Goal: Task Accomplishment & Management: Complete application form

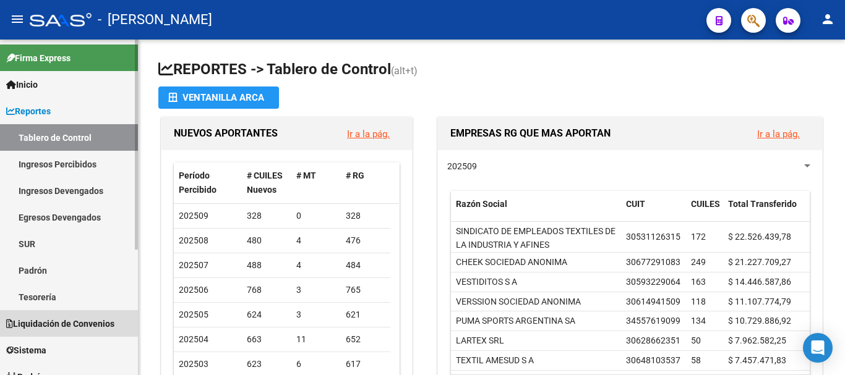
click at [66, 320] on span "Liquidación de Convenios" at bounding box center [60, 324] width 108 height 14
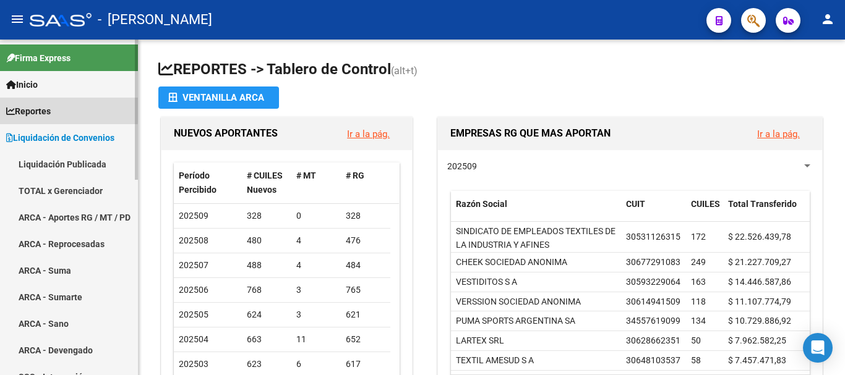
click at [46, 108] on span "Reportes" at bounding box center [28, 112] width 45 height 14
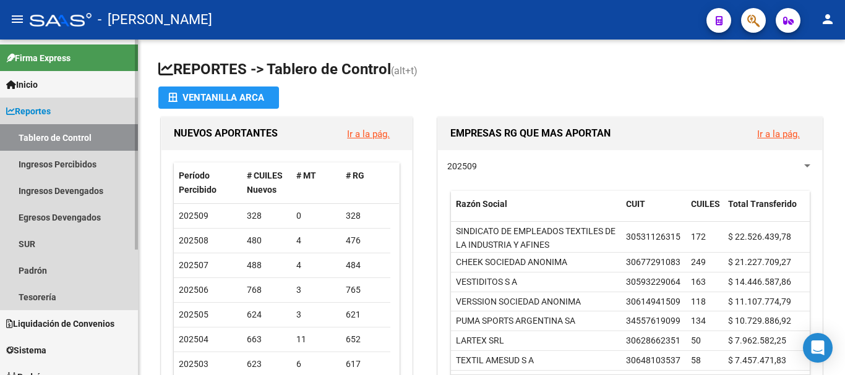
click at [46, 108] on span "Reportes" at bounding box center [28, 112] width 45 height 14
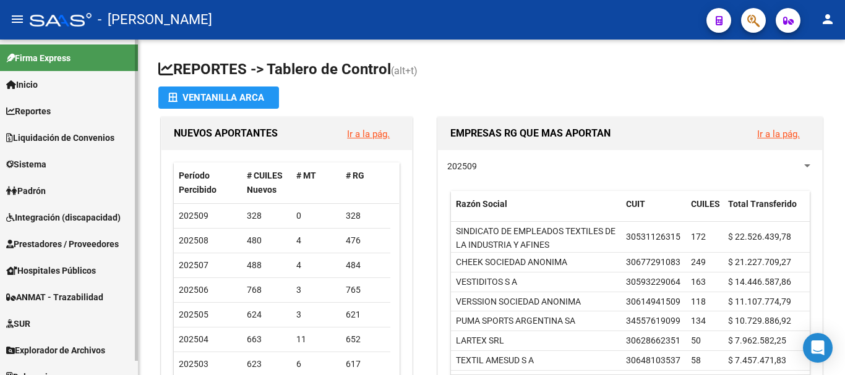
click at [56, 248] on span "Prestadores / Proveedores" at bounding box center [62, 244] width 113 height 14
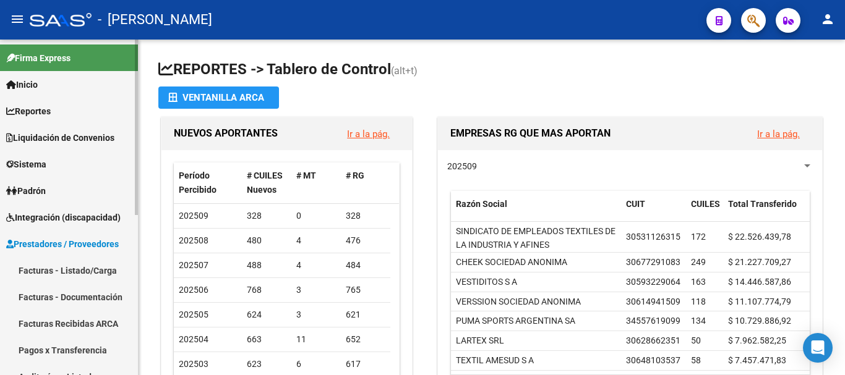
click at [57, 275] on link "Facturas - Listado/Carga" at bounding box center [69, 270] width 138 height 27
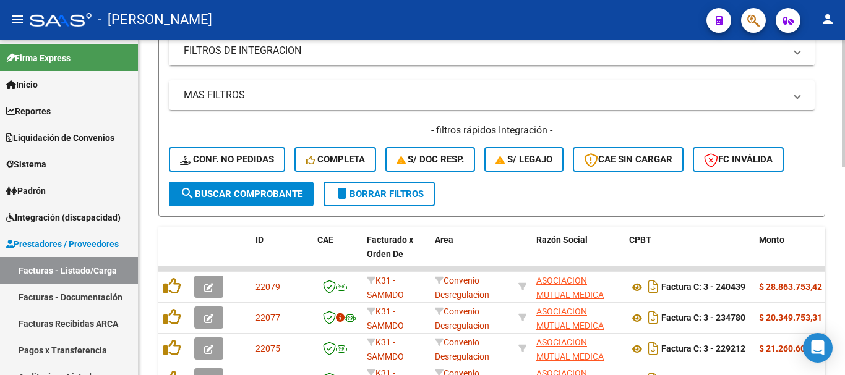
scroll to position [309, 0]
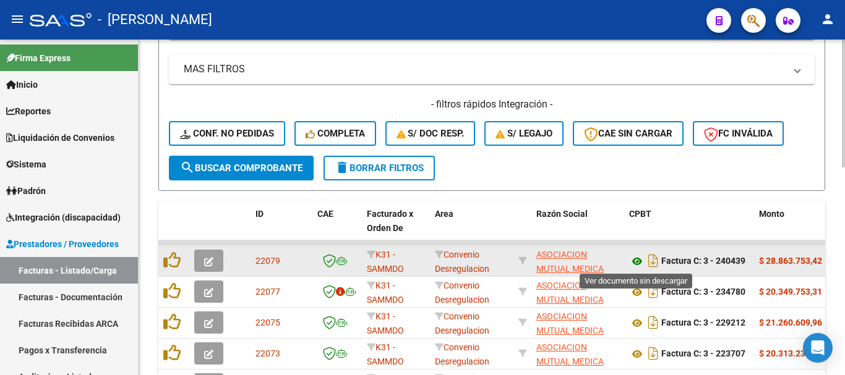
click at [639, 257] on icon at bounding box center [637, 261] width 16 height 15
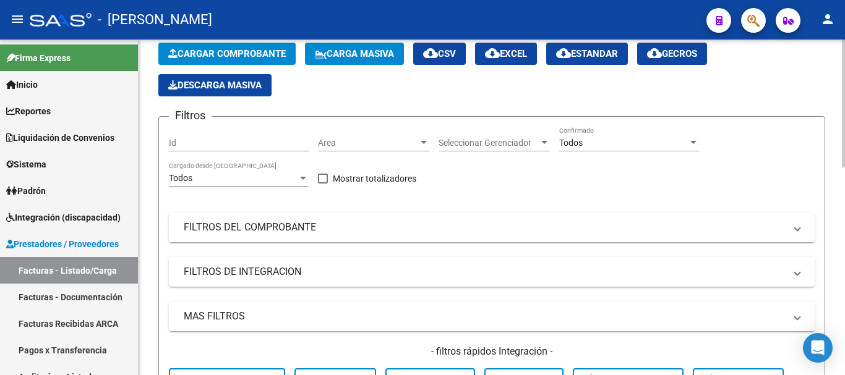
scroll to position [0, 0]
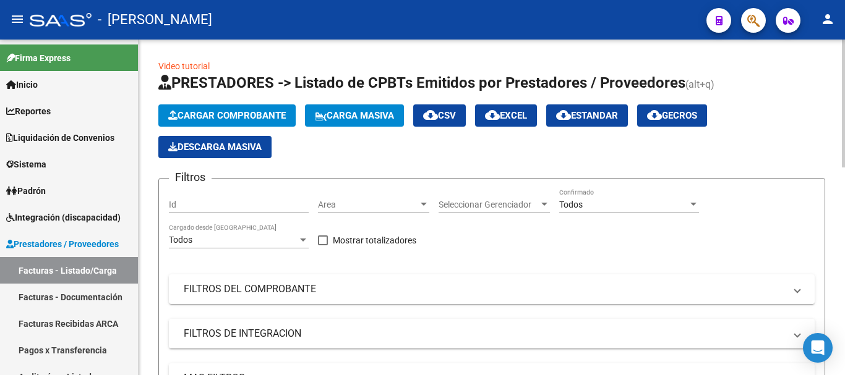
click at [217, 114] on span "Cargar Comprobante" at bounding box center [227, 115] width 118 height 11
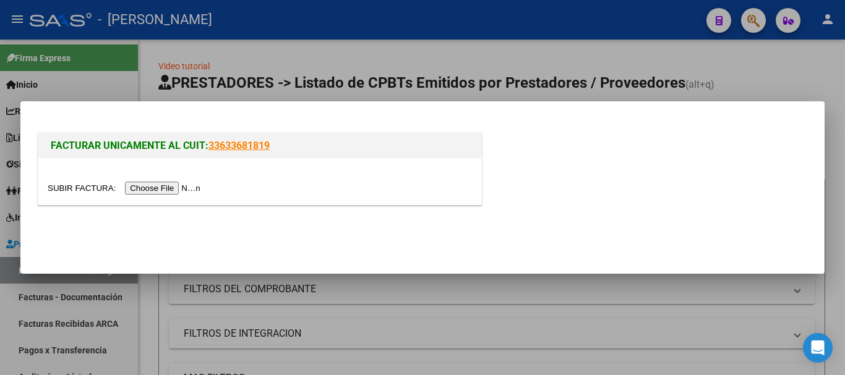
click at [155, 182] on input "file" at bounding box center [126, 188] width 156 height 13
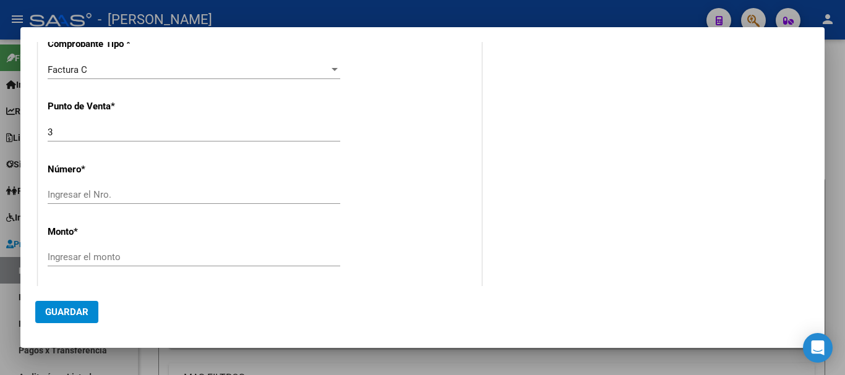
scroll to position [371, 0]
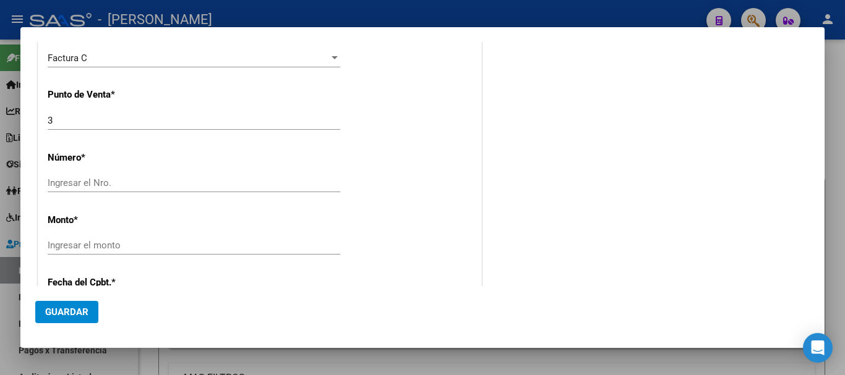
click at [204, 189] on div "Ingresar el Nro." at bounding box center [194, 183] width 293 height 19
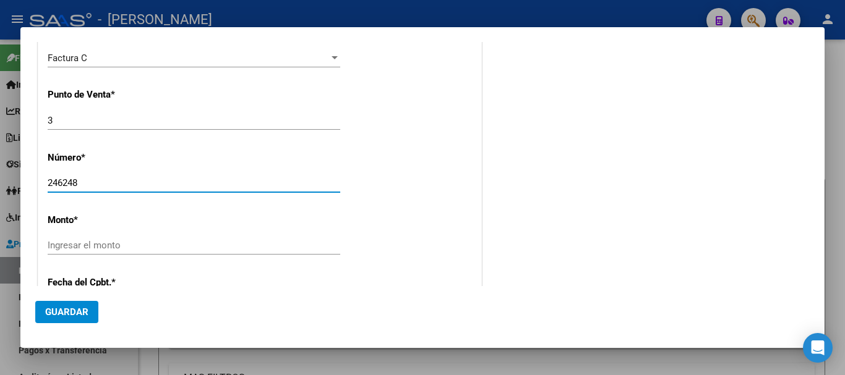
type input "246248"
click at [134, 241] on input "Ingresar el monto" at bounding box center [194, 245] width 293 height 11
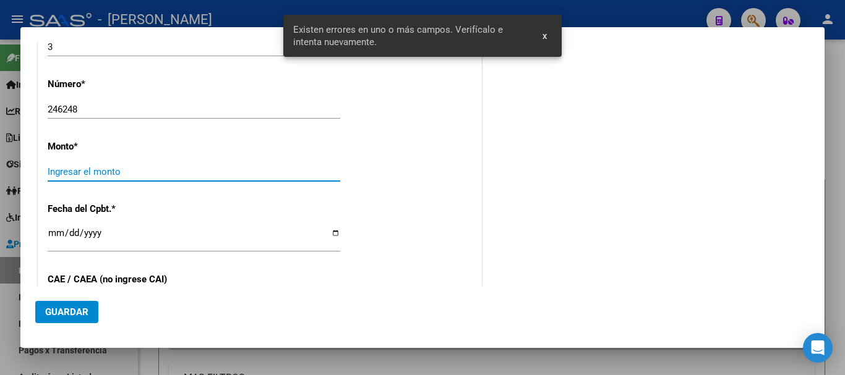
scroll to position [447, 0]
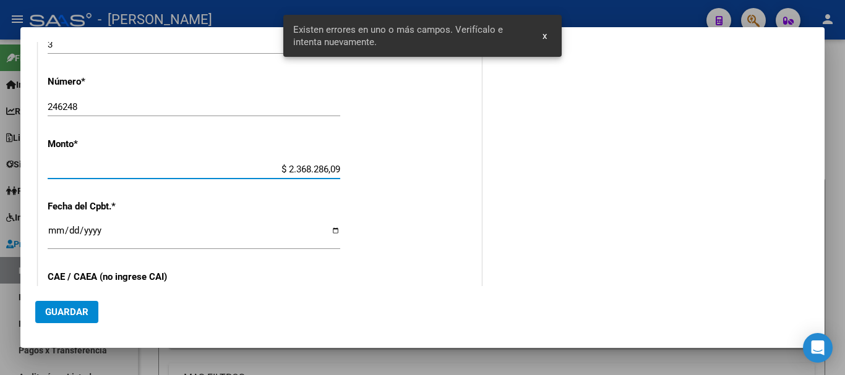
type input "$ 23.682.860,90"
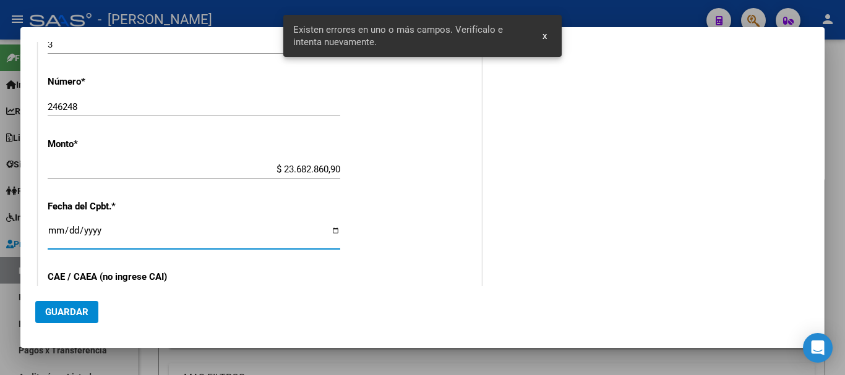
click at [56, 234] on input "Ingresar la fecha" at bounding box center [194, 236] width 293 height 20
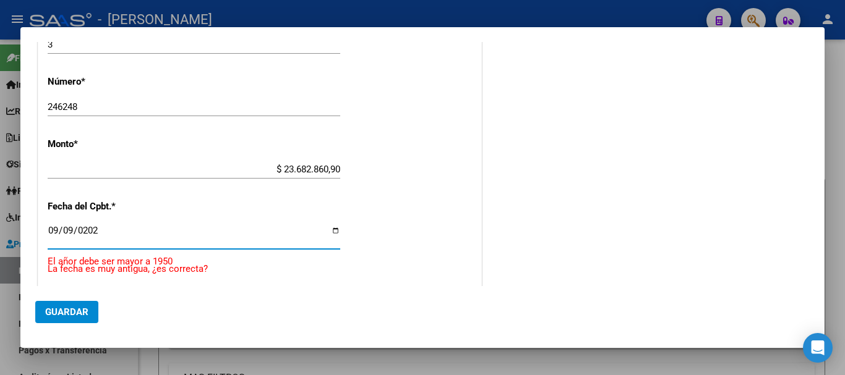
type input "[DATE]"
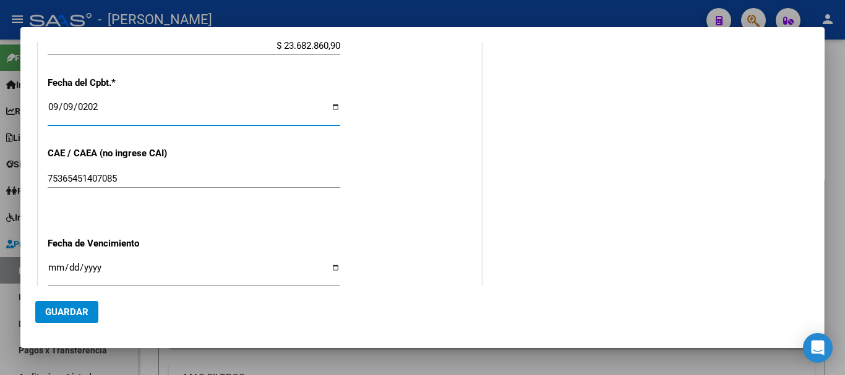
scroll to position [633, 0]
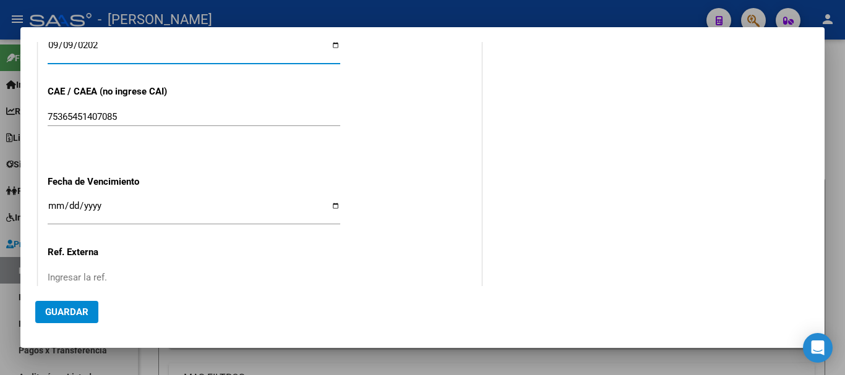
click at [49, 202] on input "Ingresar la fecha" at bounding box center [194, 211] width 293 height 20
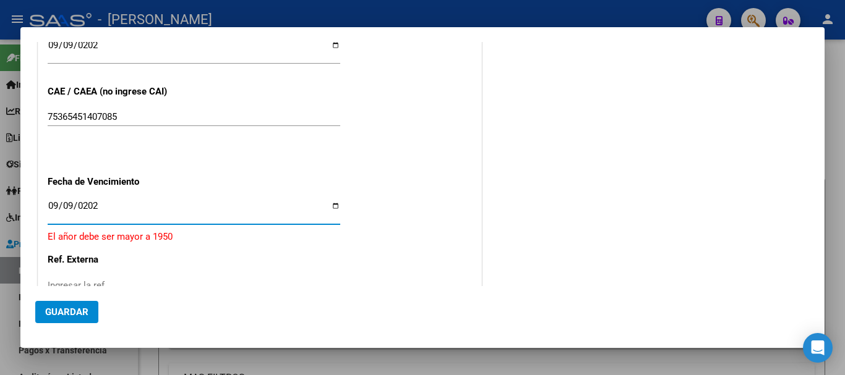
type input "[DATE]"
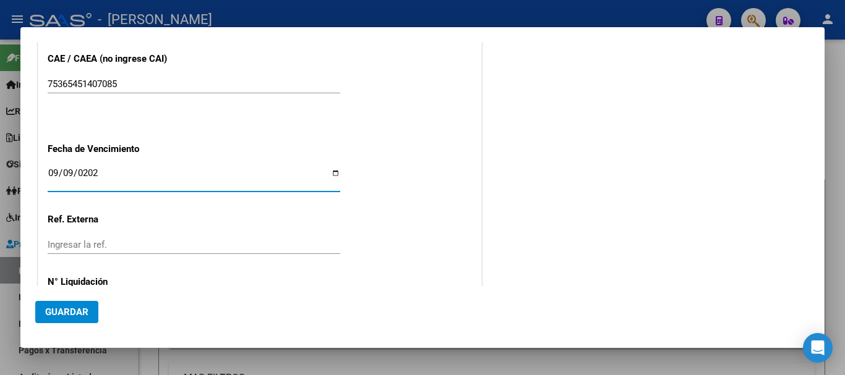
scroll to position [695, 0]
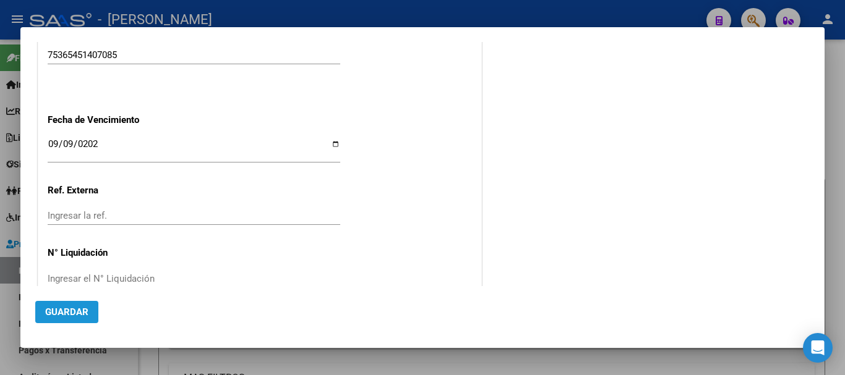
click at [73, 319] on button "Guardar" at bounding box center [66, 312] width 63 height 22
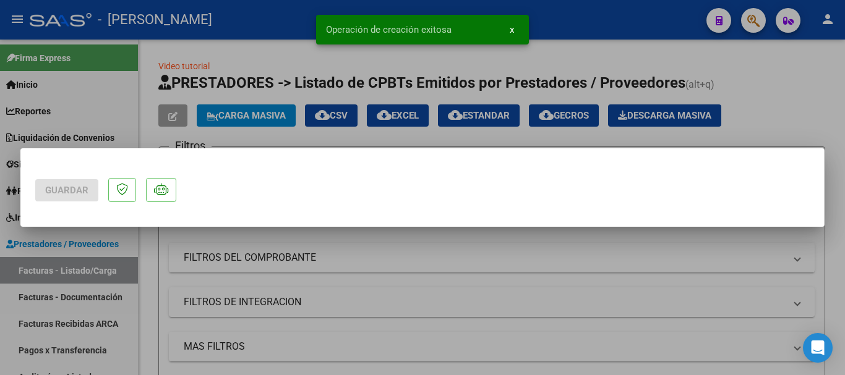
scroll to position [0, 0]
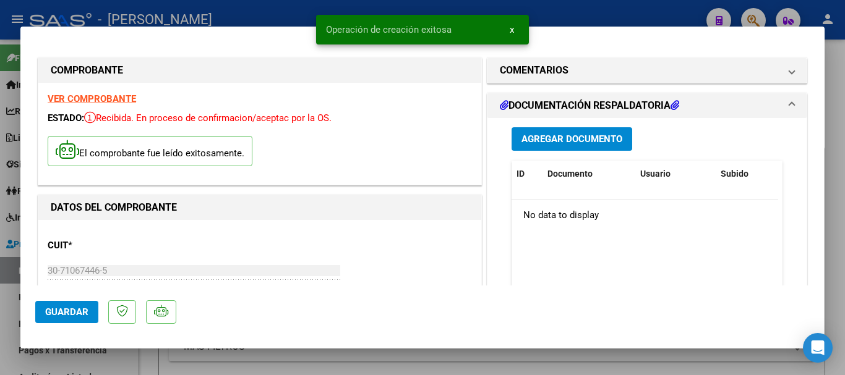
click at [831, 61] on div at bounding box center [422, 187] width 845 height 375
type input "$ 0,00"
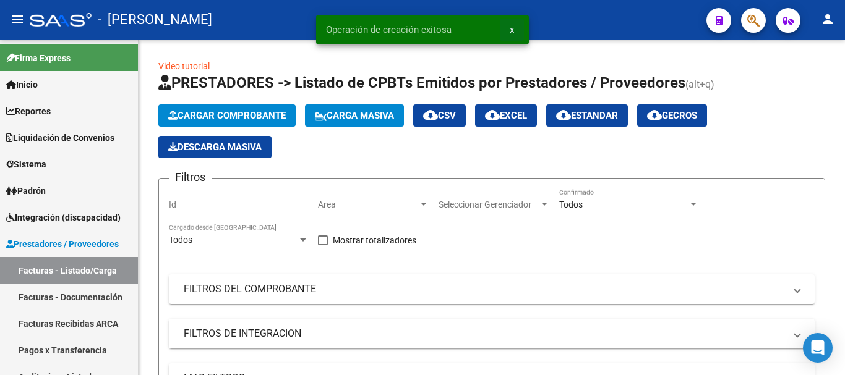
click at [516, 30] on button "x" at bounding box center [512, 30] width 24 height 22
